Goal: Register for event/course

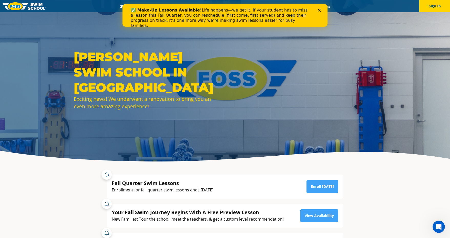
click at [320, 10] on polygon "Close" at bounding box center [319, 10] width 3 height 3
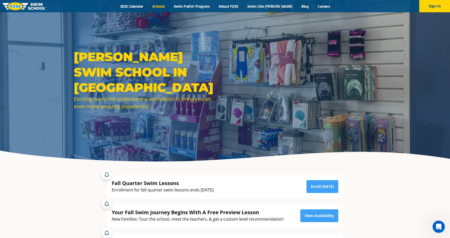
click at [169, 5] on link "Schools" at bounding box center [159, 6] width 22 height 5
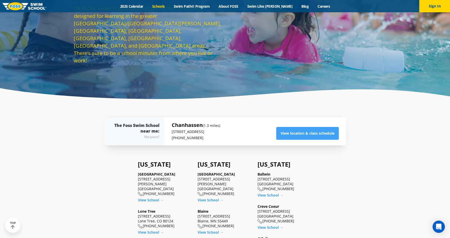
scroll to position [67, 0]
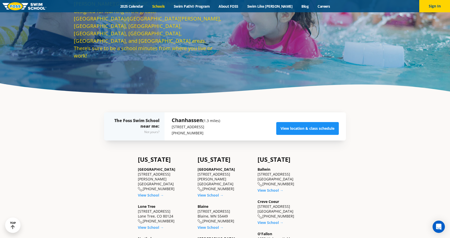
click at [291, 128] on link "View location & class schedule" at bounding box center [307, 128] width 63 height 13
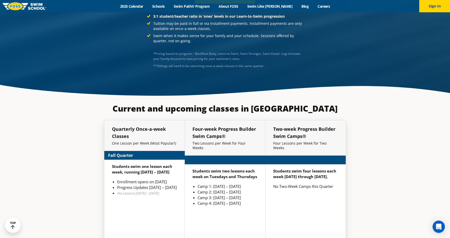
scroll to position [1118, 0]
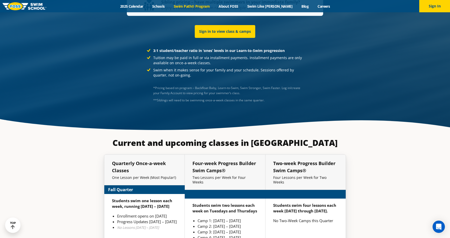
click at [211, 7] on link "Swim Path® Program" at bounding box center [191, 6] width 45 height 5
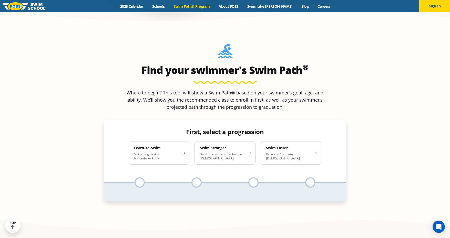
scroll to position [470, 0]
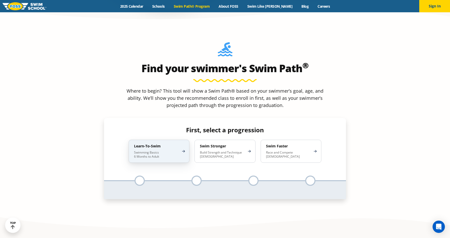
click at [161, 144] on h4 "Learn-To-Swim" at bounding box center [156, 146] width 45 height 5
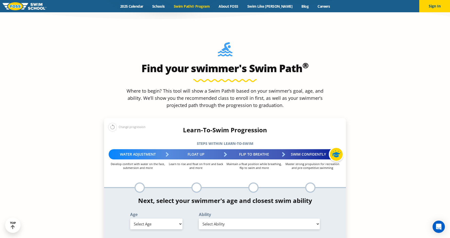
select select "6-months---1-year"
select select "6-months---1-year-comfortable-with-water-poured-over-their-head-but-not-eyes-or…"
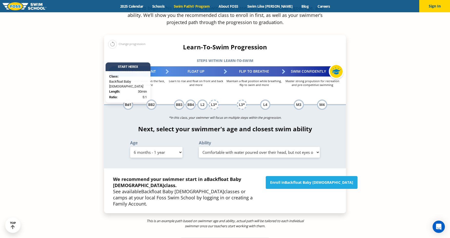
scroll to position [553, 0]
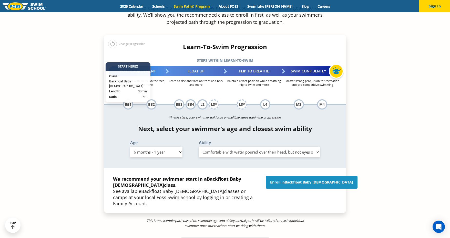
click at [320, 176] on link "Enroll in Backfloat Baby 1" at bounding box center [312, 182] width 92 height 13
